Goal: Task Accomplishment & Management: Complete application form

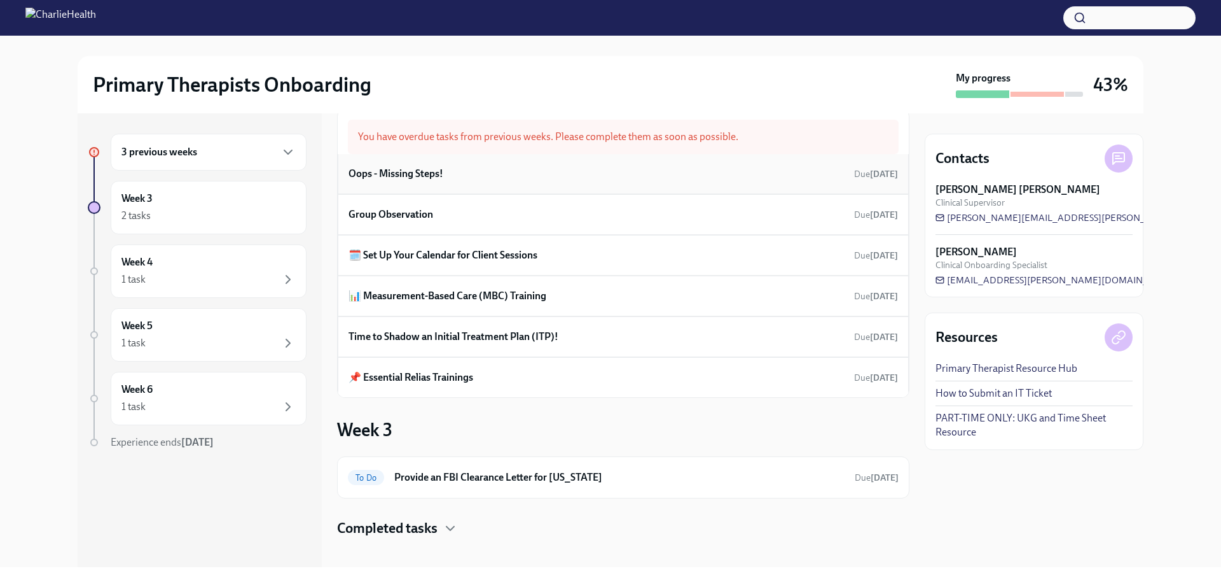
scroll to position [36, 0]
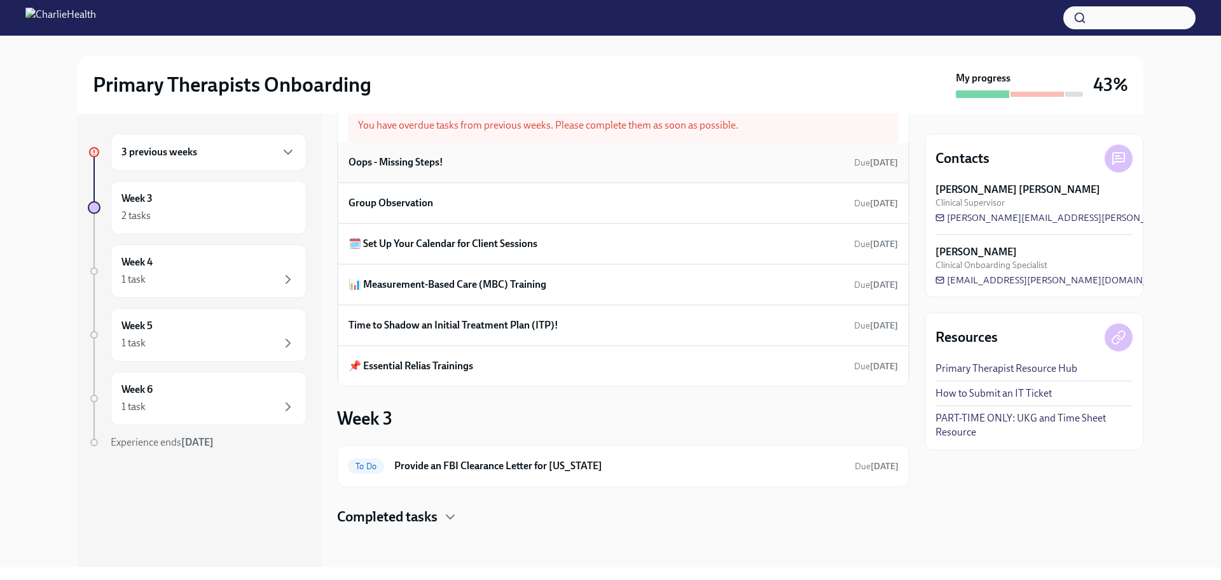
click at [499, 167] on div "Oops - Missing Steps! Due [DATE]" at bounding box center [624, 162] width 550 height 19
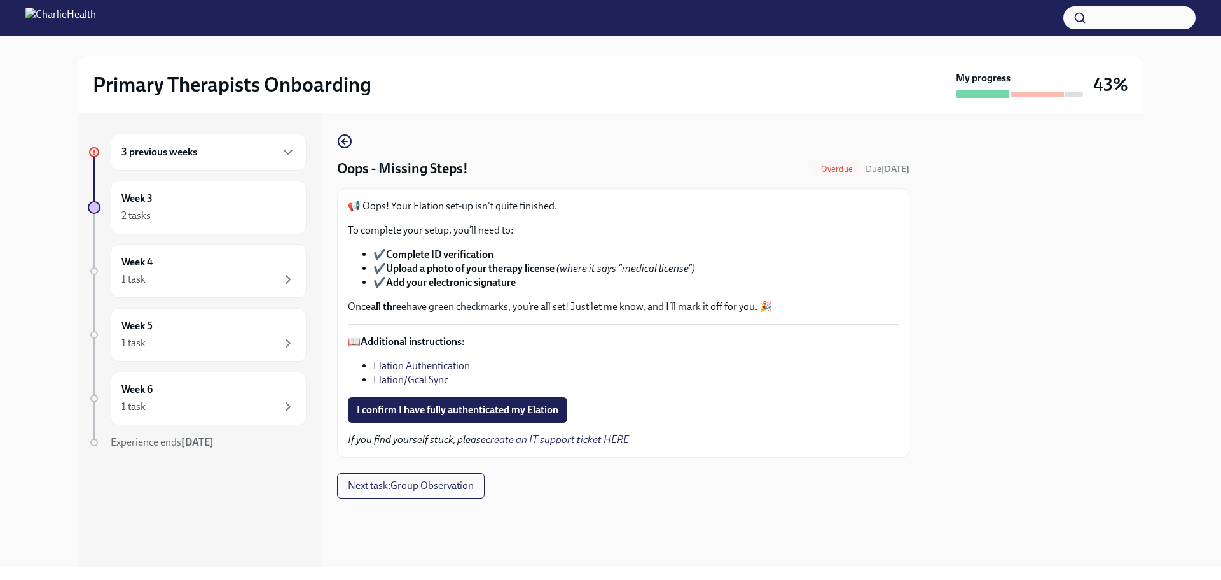
click at [217, 167] on div "3 previous weeks" at bounding box center [209, 152] width 196 height 37
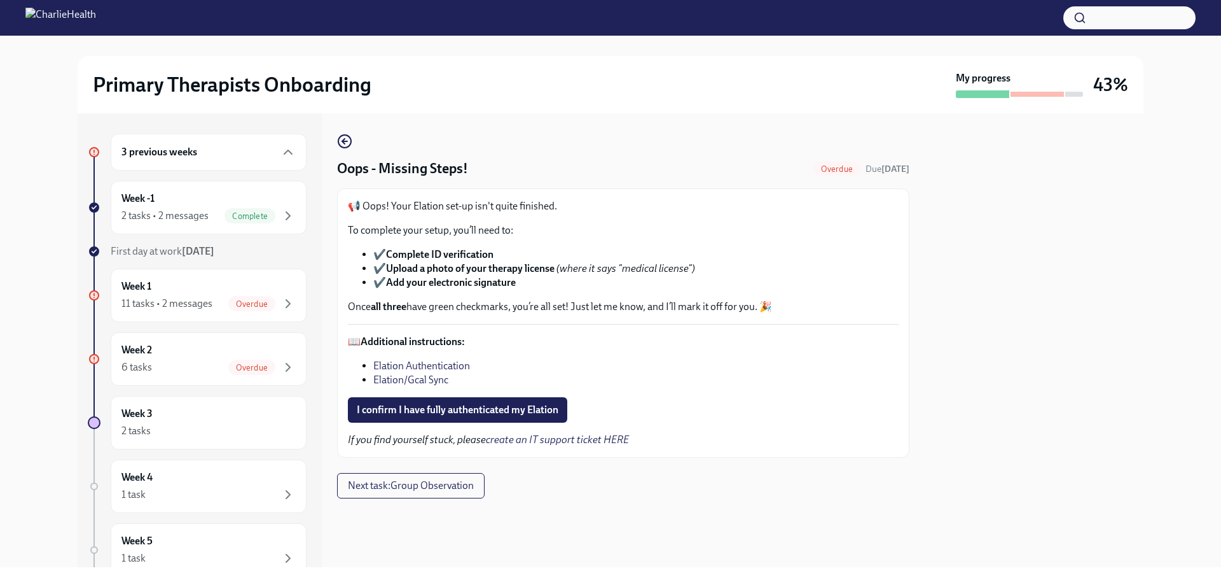
click at [227, 265] on div "3 previous weeks Week -1 2 tasks • 2 messages Complete First day at work [DATE]…" at bounding box center [197, 424] width 219 height 581
click at [235, 289] on div "Week 1 11 tasks • 2 messages Overdue" at bounding box center [209, 295] width 174 height 32
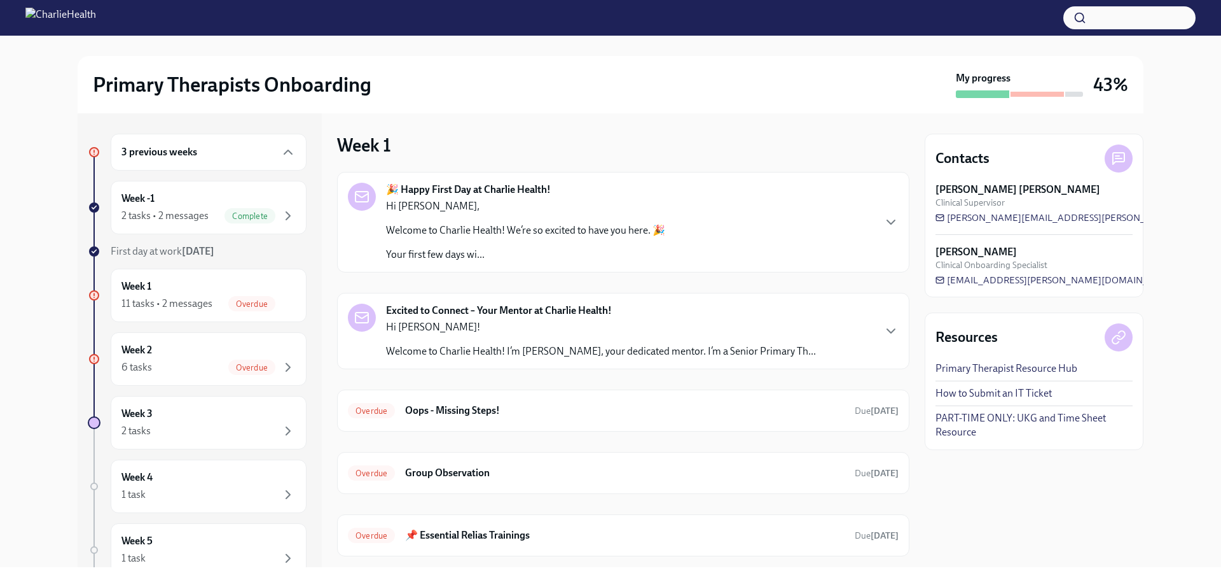
scroll to position [64, 0]
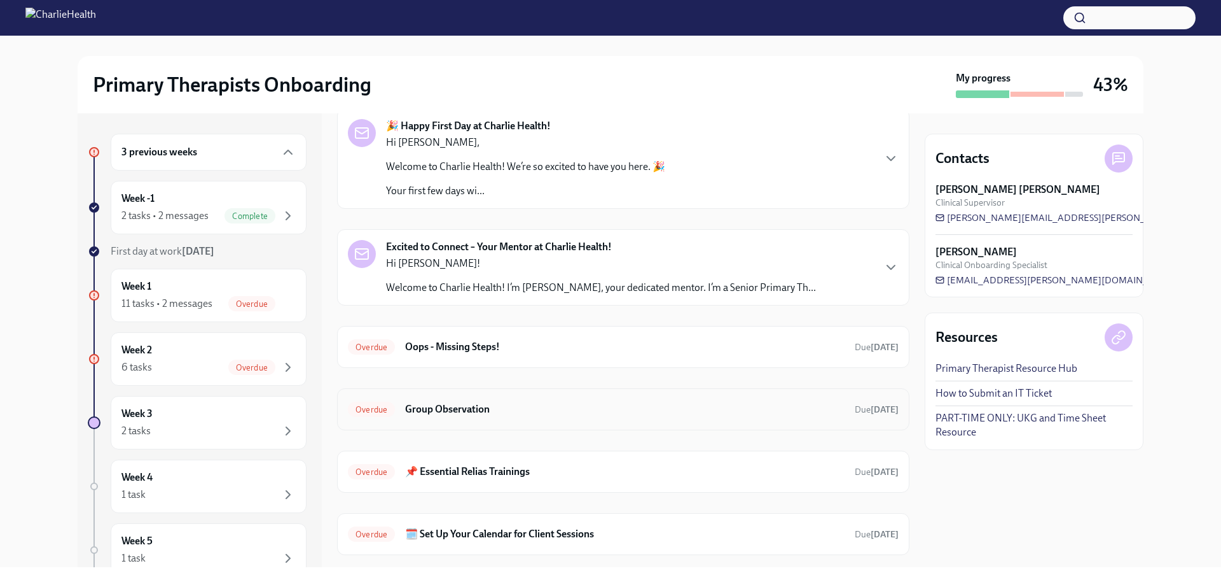
click at [568, 399] on div "Overdue Group Observation Due [DATE]" at bounding box center [623, 409] width 551 height 20
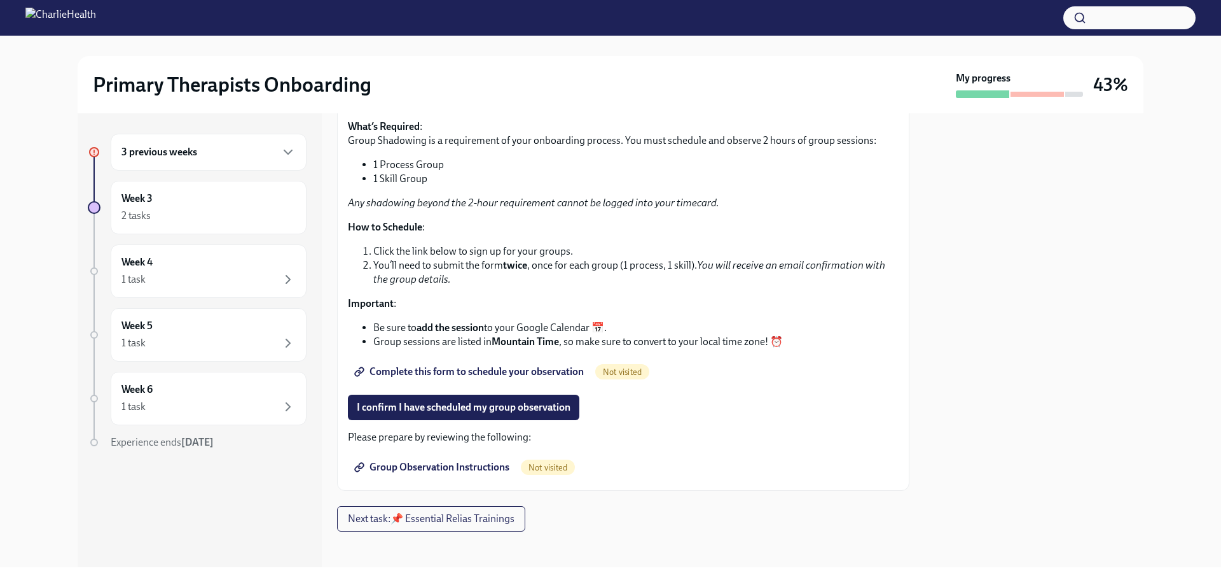
scroll to position [123, 0]
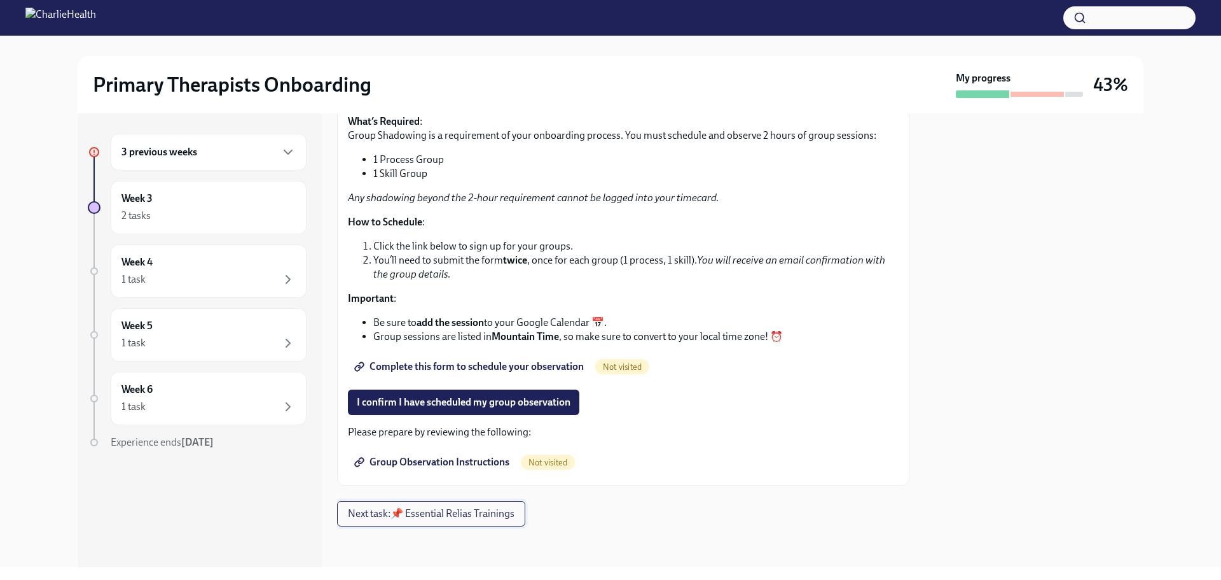
click at [459, 517] on span "Next task : 📌 Essential Relias Trainings" at bounding box center [431, 513] width 167 height 13
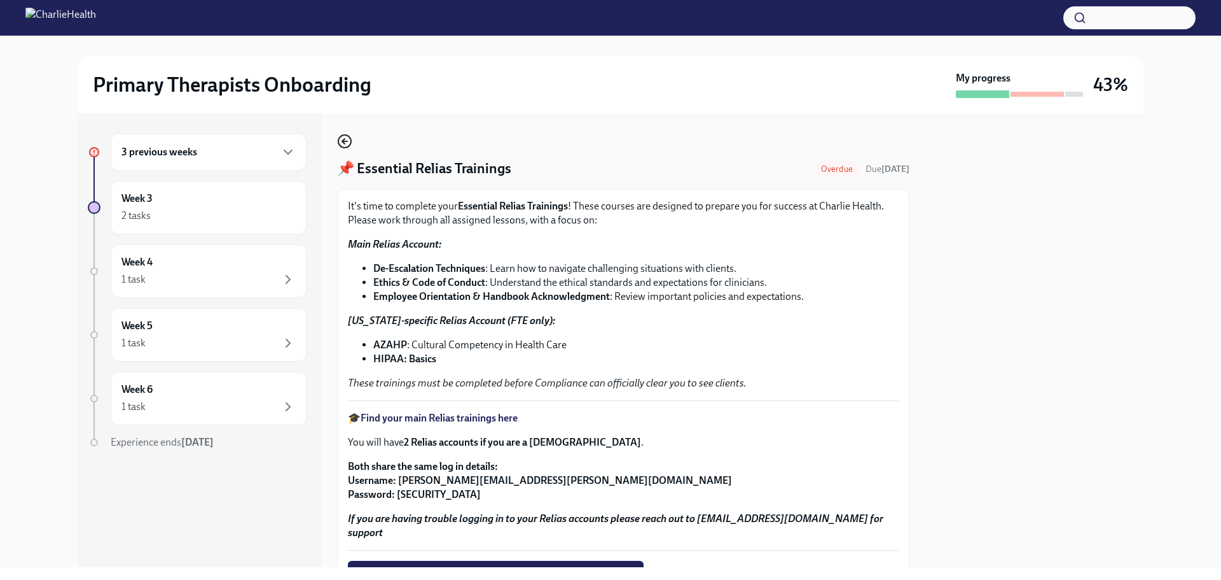
click at [341, 143] on icon "button" at bounding box center [344, 141] width 15 height 15
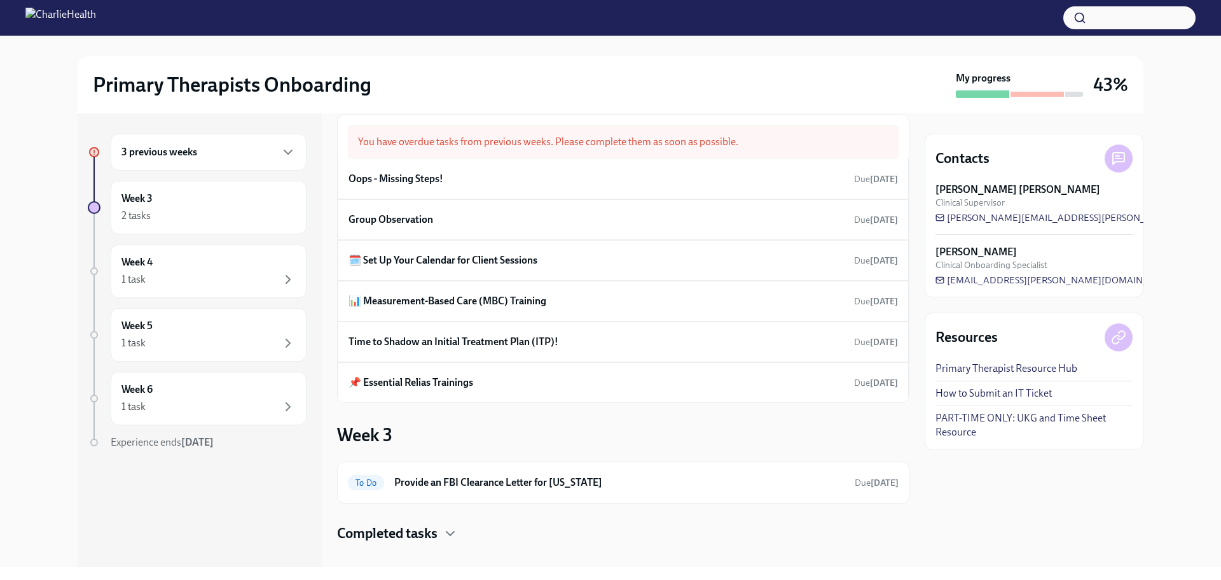
scroll to position [36, 0]
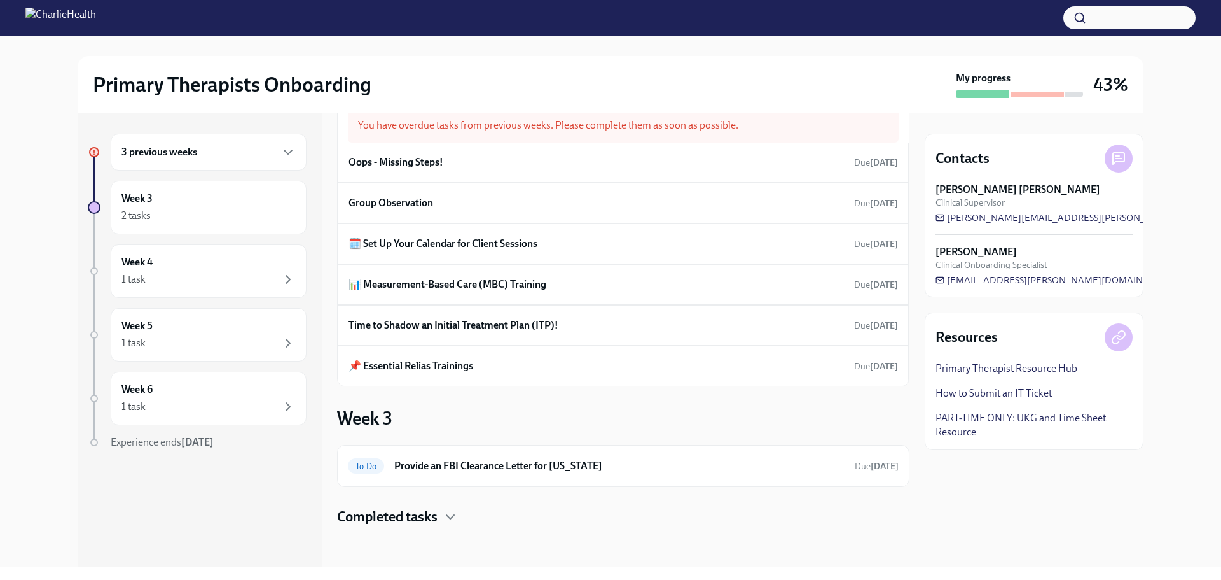
click at [436, 522] on h4 "Completed tasks" at bounding box center [387, 516] width 101 height 19
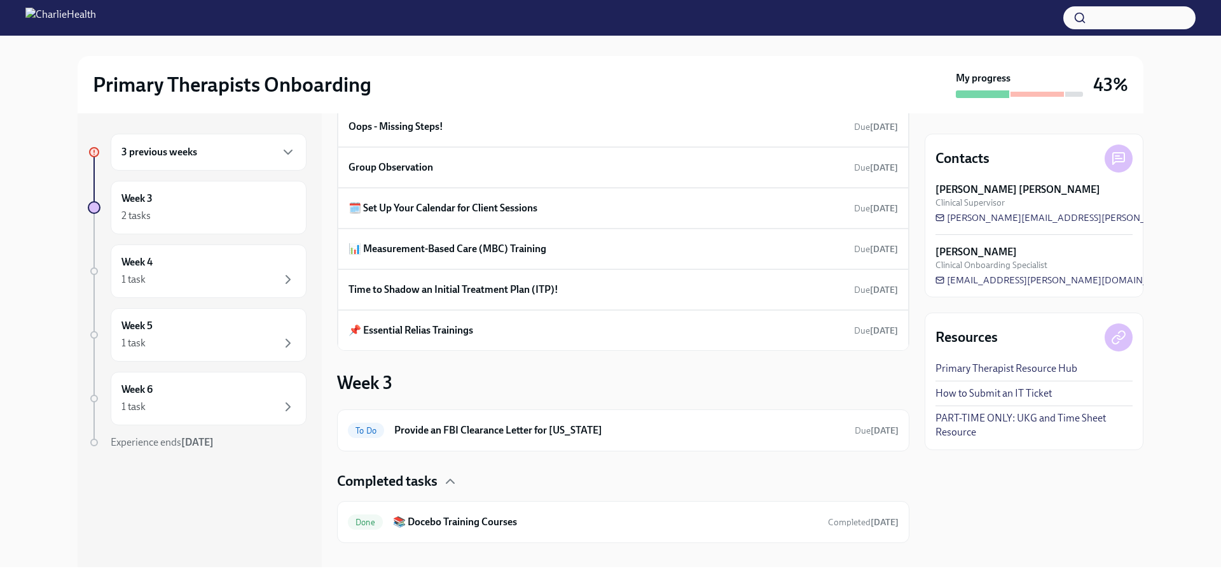
scroll to position [88, 0]
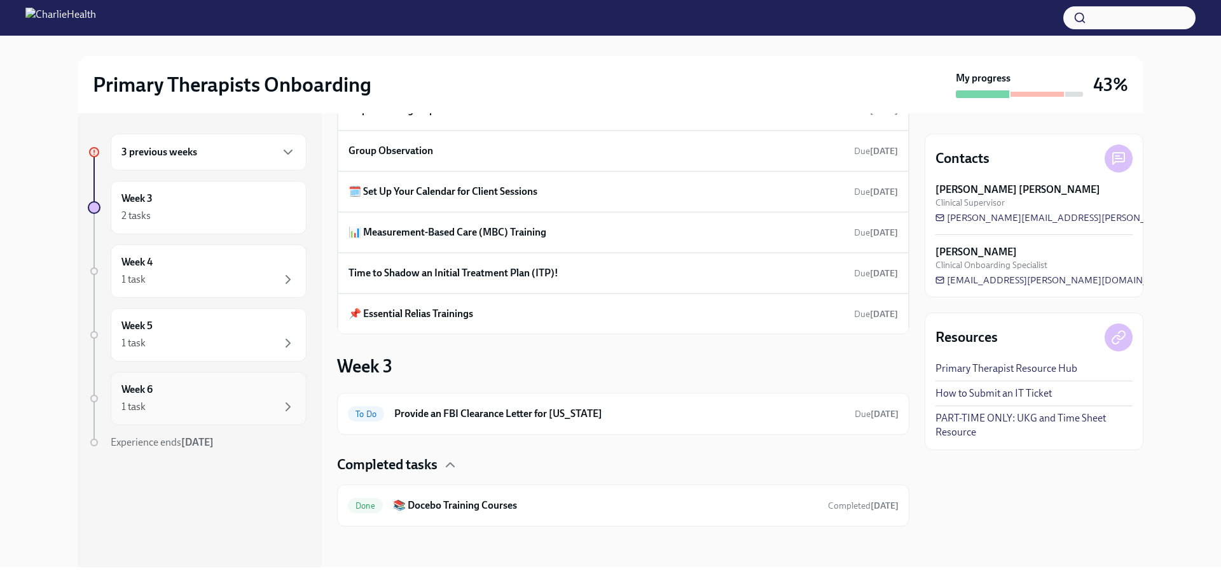
click at [247, 415] on div "Week 6 1 task" at bounding box center [209, 398] width 196 height 53
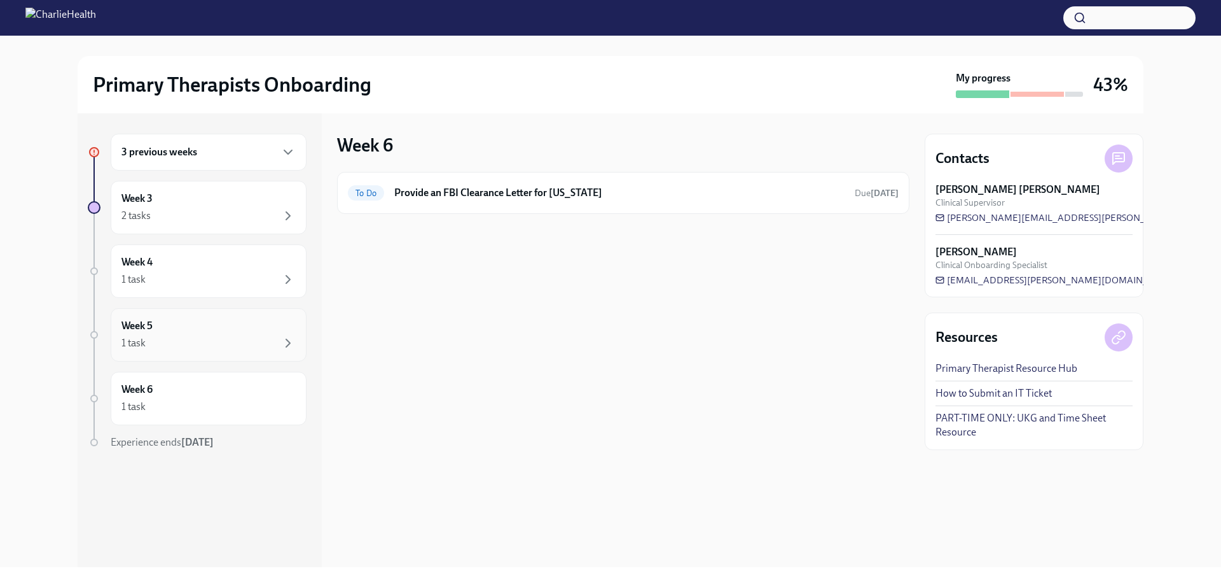
click at [245, 324] on div "Week 5 1 task" at bounding box center [209, 335] width 174 height 32
click at [194, 277] on div "1 task" at bounding box center [209, 279] width 174 height 15
click at [209, 226] on div "Week 3 2 tasks" at bounding box center [209, 207] width 196 height 53
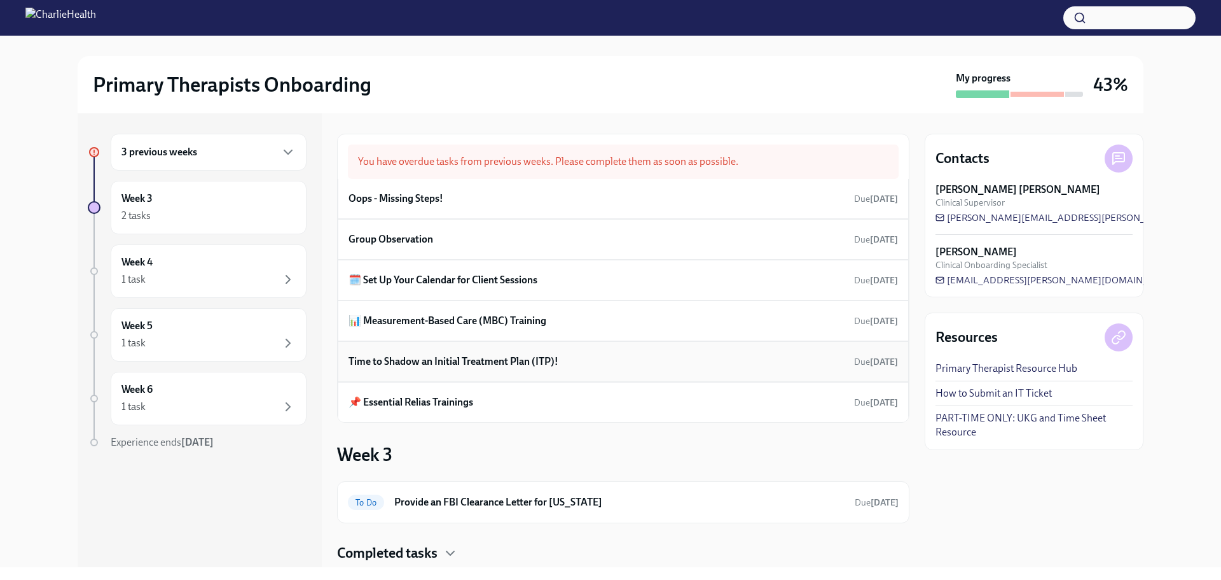
click at [514, 358] on h6 "Time to Shadow an Initial Treatment Plan (ITP)!" at bounding box center [454, 361] width 210 height 14
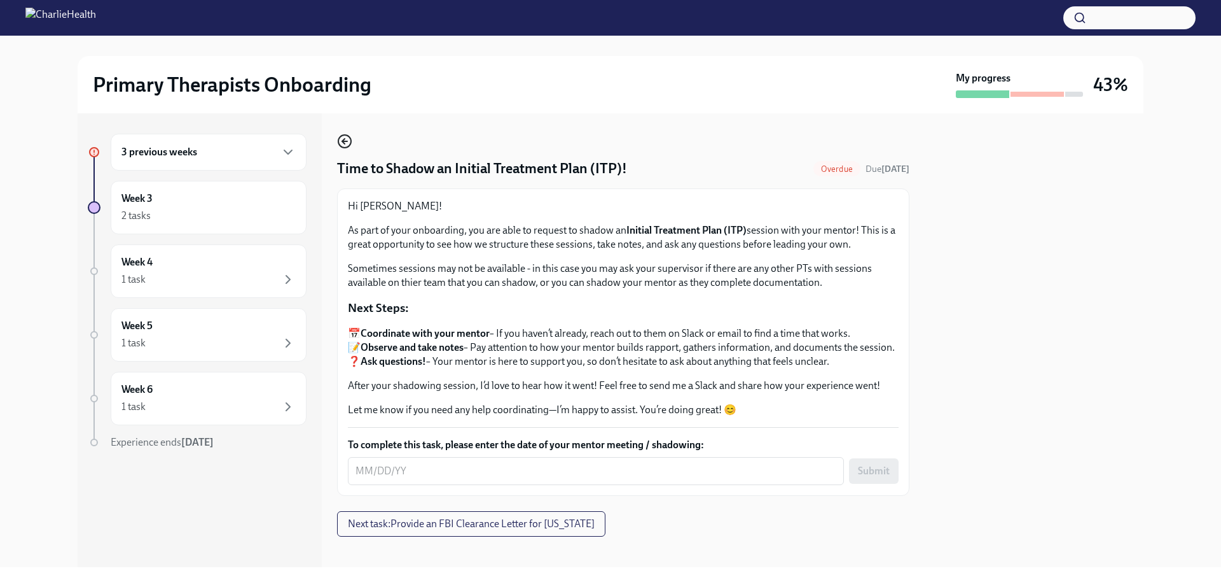
click at [340, 135] on icon "button" at bounding box center [344, 141] width 15 height 15
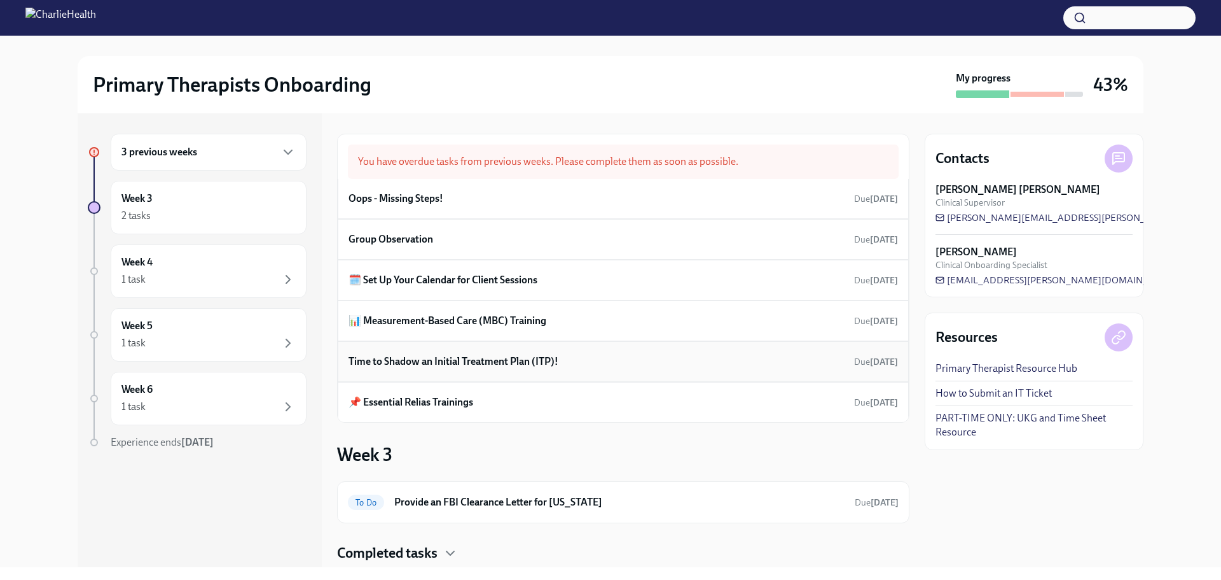
click at [482, 370] on div "Time to Shadow an Initial Treatment Plan (ITP)! Due [DATE]" at bounding box center [624, 361] width 550 height 19
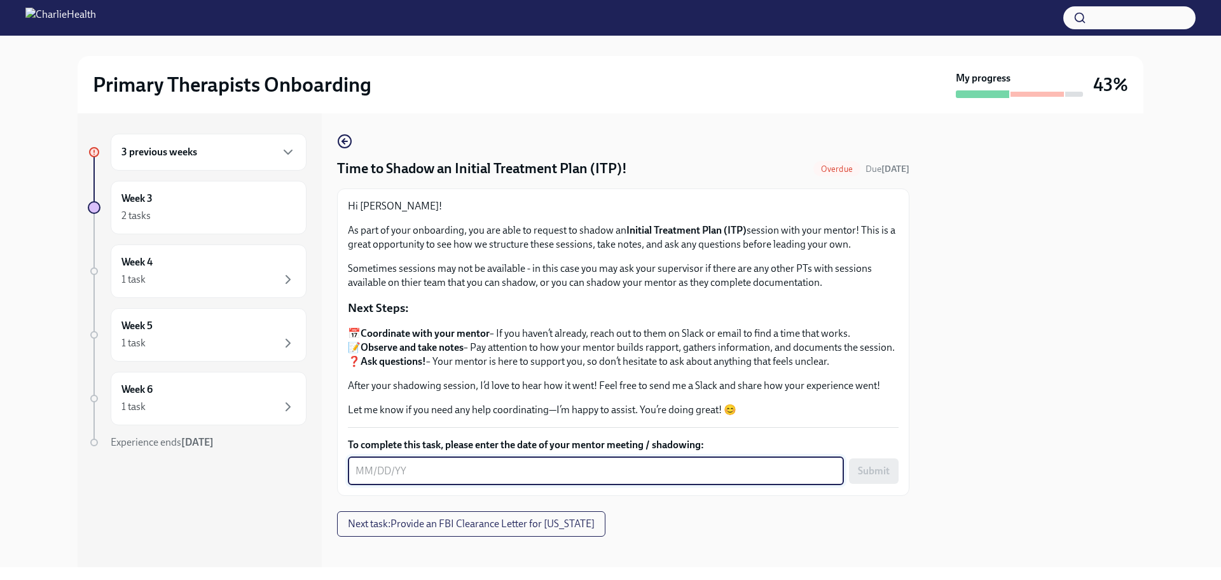
click at [393, 478] on textarea "To complete this task, please enter the date of your mentor meeting / shadowing:" at bounding box center [596, 470] width 481 height 15
type textarea "[DATE]"
click at [877, 471] on button "Submit" at bounding box center [874, 470] width 50 height 25
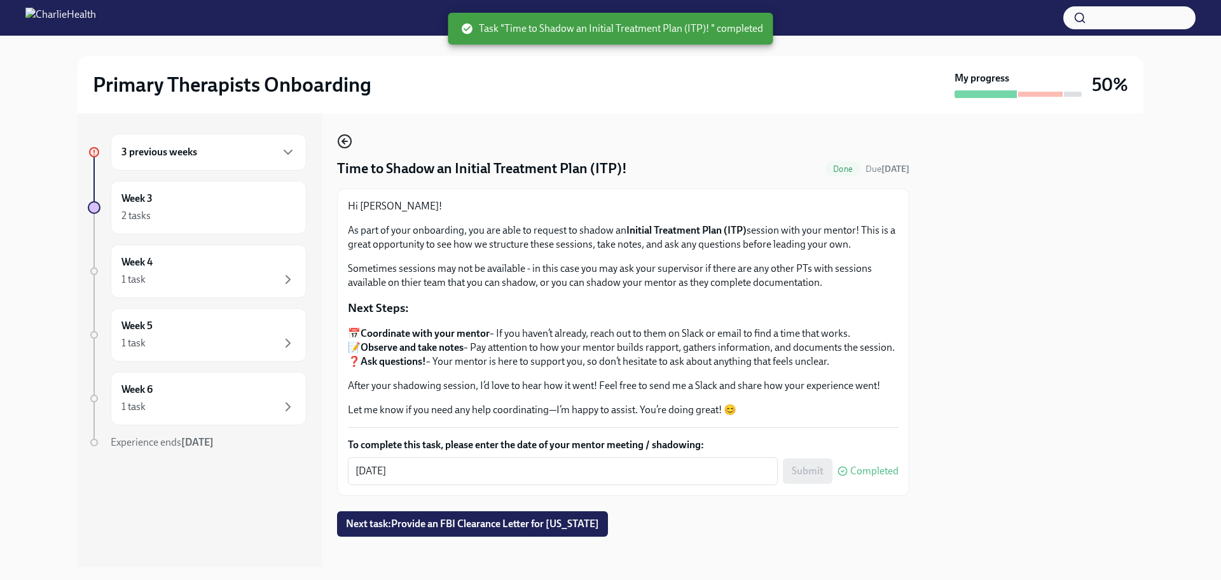
click at [342, 138] on icon "button" at bounding box center [344, 141] width 15 height 15
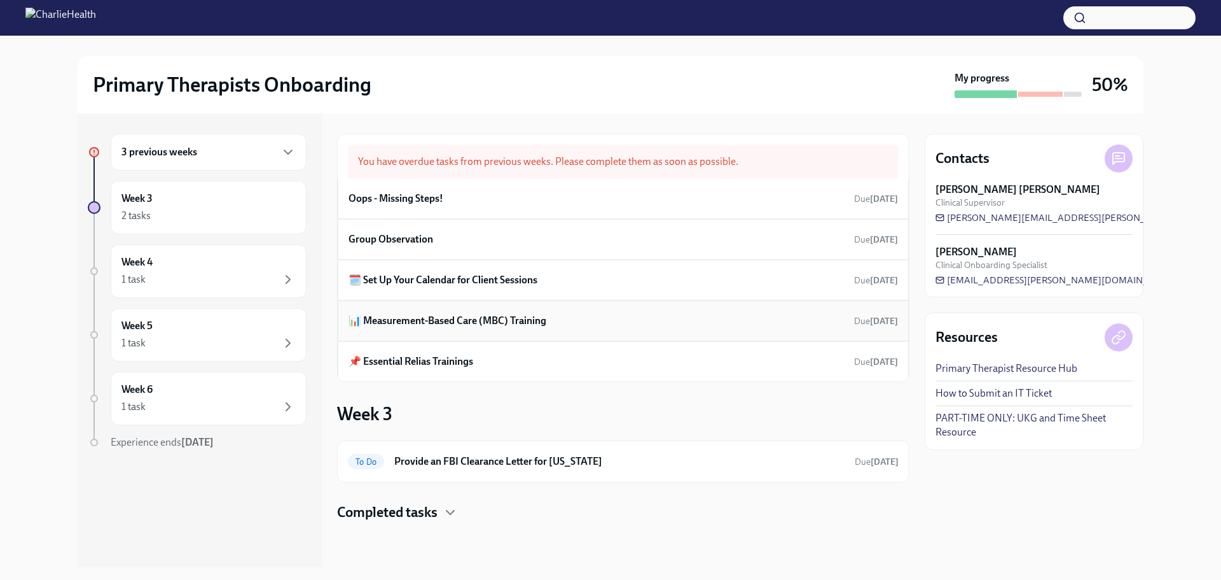
click at [521, 323] on h6 "📊 Measurement-Based Care (MBC) Training" at bounding box center [448, 321] width 198 height 14
